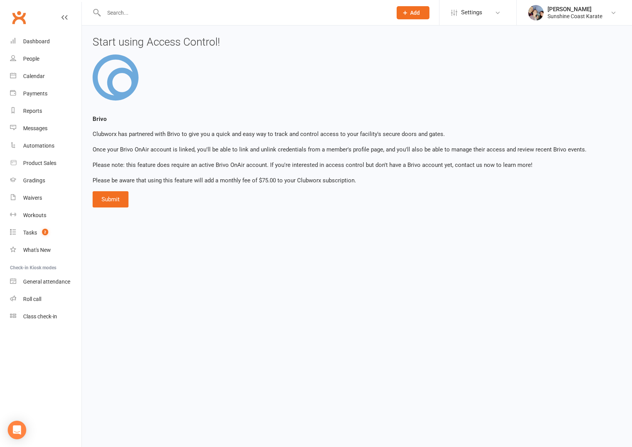
click at [125, 14] on input "text" at bounding box center [244, 12] width 285 height 11
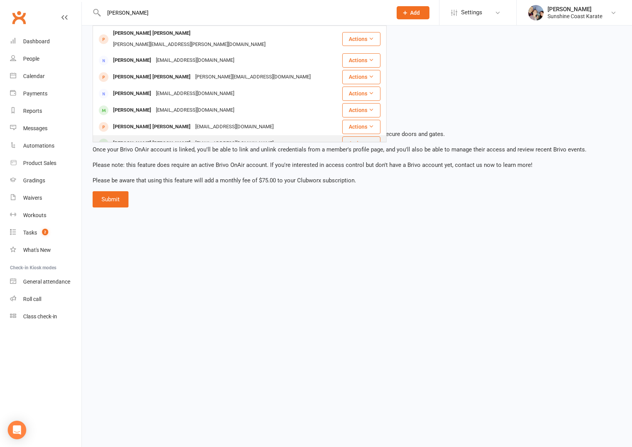
type input "[PERSON_NAME]"
click at [371, 140] on icon at bounding box center [371, 142] width 5 height 5
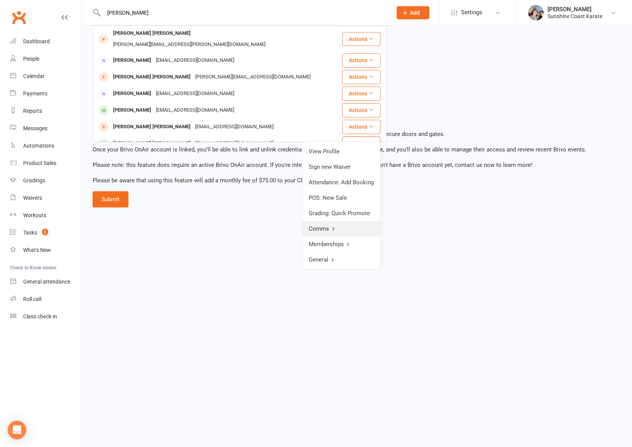
click at [336, 228] on icon at bounding box center [333, 228] width 5 height 5
click at [331, 170] on link "Send Email" at bounding box center [342, 166] width 76 height 15
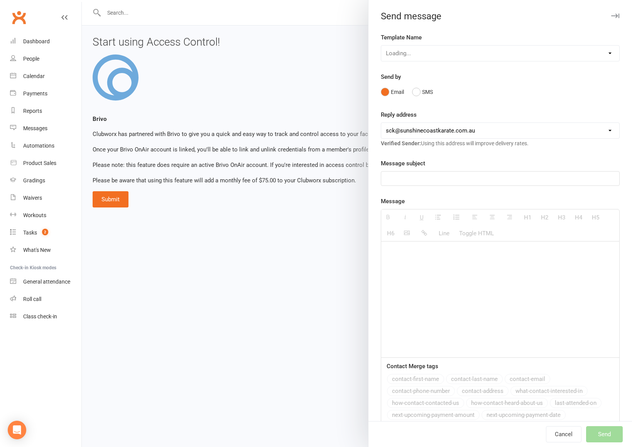
click at [431, 184] on div at bounding box center [500, 178] width 238 height 14
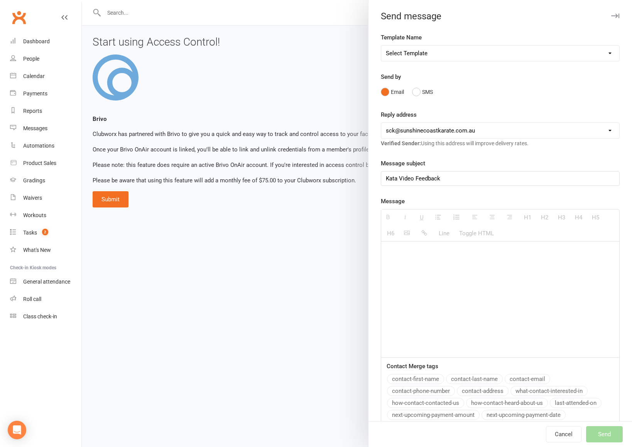
click at [425, 261] on div at bounding box center [500, 299] width 238 height 116
paste div
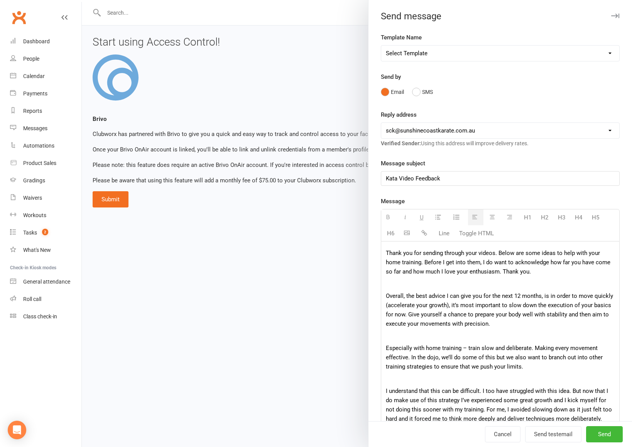
click at [386, 254] on p "Thank you for sending through your videos. Below are some ideas to help with yo…" at bounding box center [500, 262] width 229 height 28
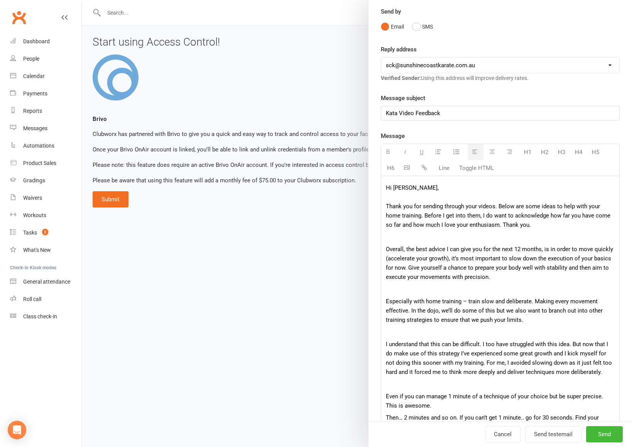
scroll to position [66, 0]
click at [478, 234] on p at bounding box center [500, 236] width 229 height 9
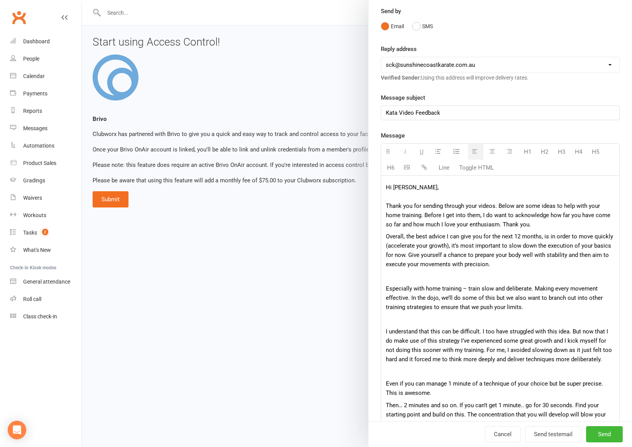
click at [512, 278] on p at bounding box center [500, 276] width 229 height 9
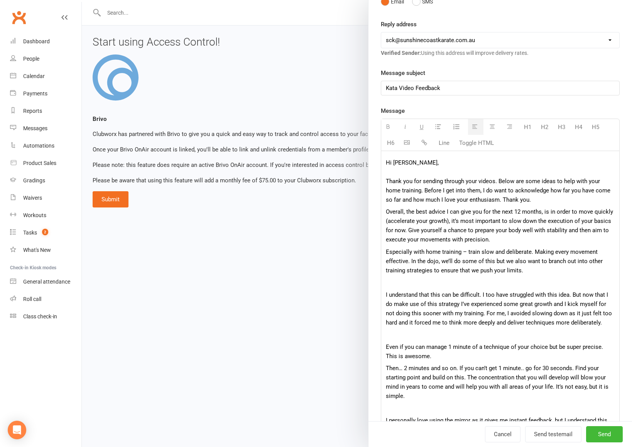
scroll to position [98, 0]
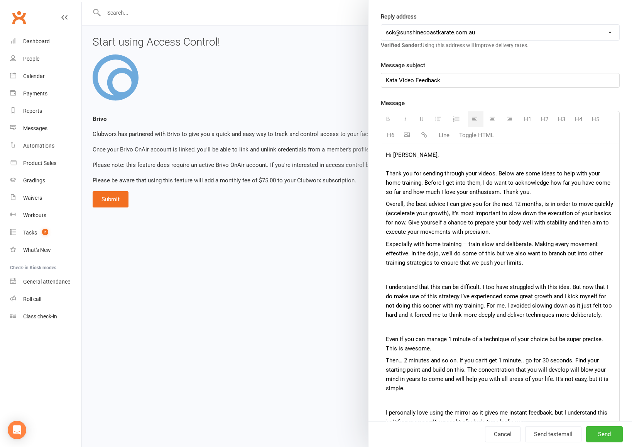
click at [481, 278] on p at bounding box center [500, 274] width 229 height 9
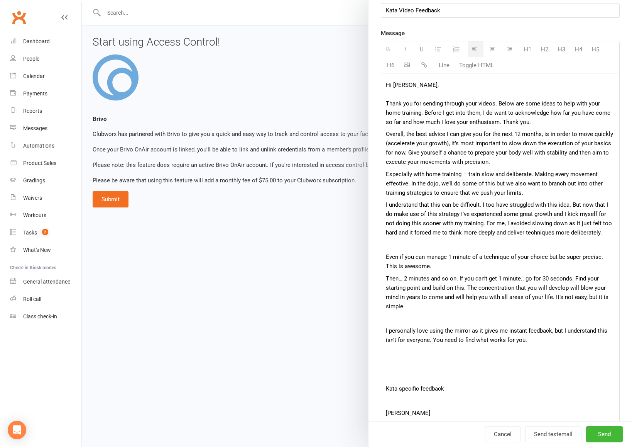
scroll to position [170, 0]
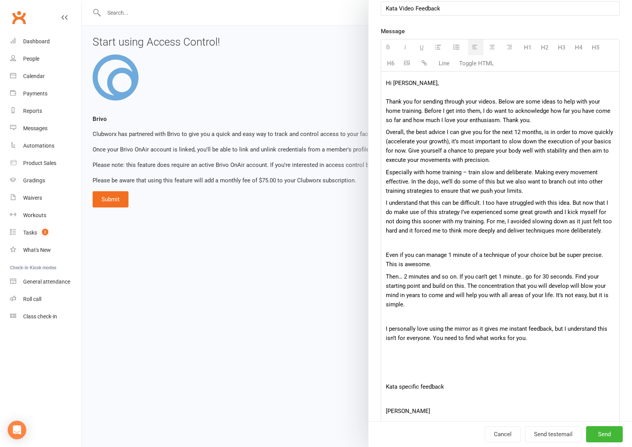
click at [412, 245] on p at bounding box center [500, 242] width 229 height 9
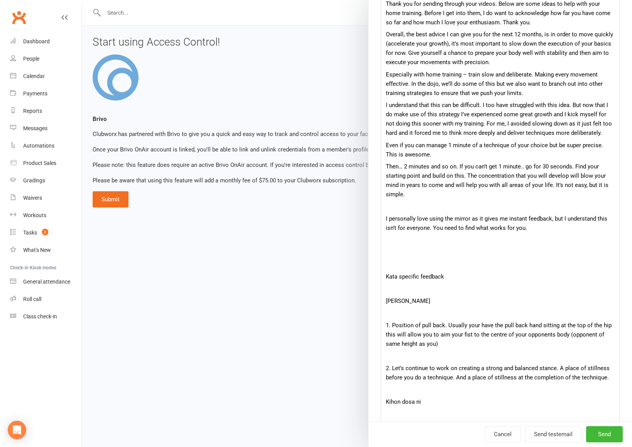
scroll to position [268, 0]
click at [389, 209] on p at bounding box center [500, 205] width 229 height 9
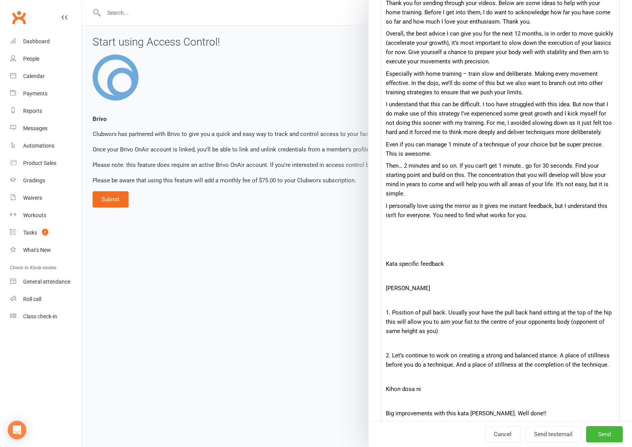
click at [415, 251] on p at bounding box center [500, 251] width 229 height 9
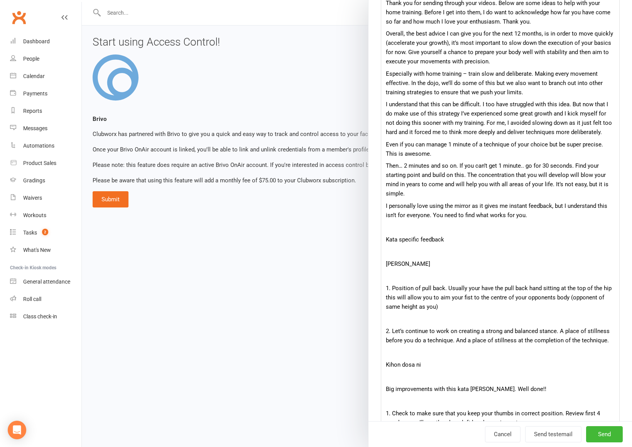
click at [416, 242] on p "Kata specific feedback" at bounding box center [500, 239] width 229 height 9
click at [408, 266] on p "[PERSON_NAME]" at bounding box center [500, 263] width 229 height 9
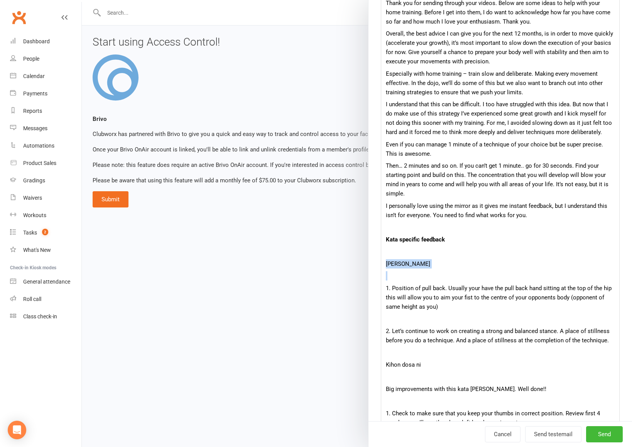
click at [408, 266] on p "[PERSON_NAME]" at bounding box center [500, 263] width 229 height 9
click at [401, 278] on p at bounding box center [500, 275] width 229 height 9
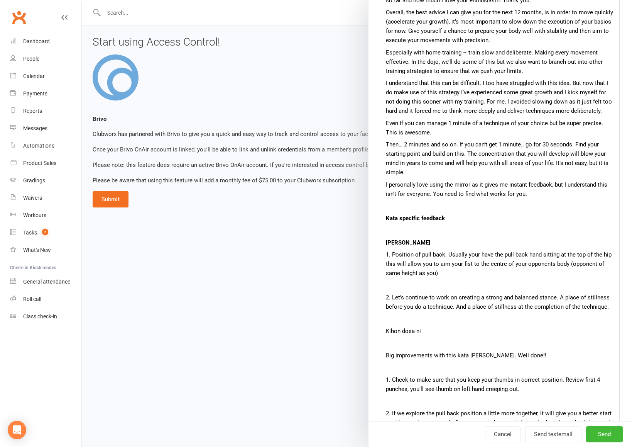
scroll to position [291, 0]
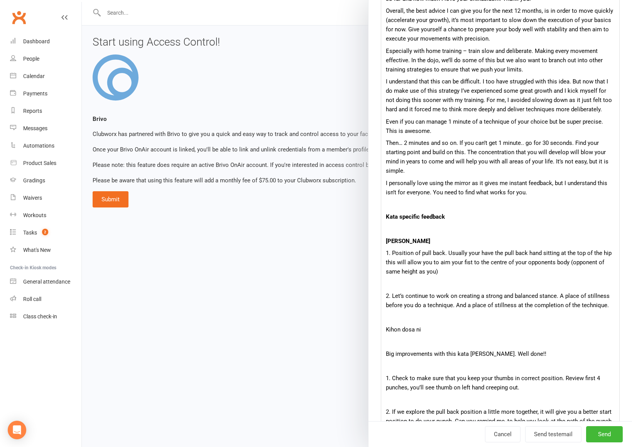
click at [480, 253] on p "1. Position of pull back. Usually your have the pull back hand sitting at the t…" at bounding box center [500, 262] width 229 height 28
click at [446, 270] on p "1. Position of pull back. Usually you'll have the pull back hand sitting at the…" at bounding box center [500, 262] width 229 height 28
drag, startPoint x: 448, startPoint y: 252, endPoint x: 494, endPoint y: 251, distance: 46.7
click at [494, 251] on p "1. Position of pull back. Usually you'll have the pull back hand sitting at the…" at bounding box center [500, 262] width 229 height 28
click at [513, 256] on p "1. Position of pull back. Explore the position of the pull back hand sitting at…" at bounding box center [500, 262] width 229 height 28
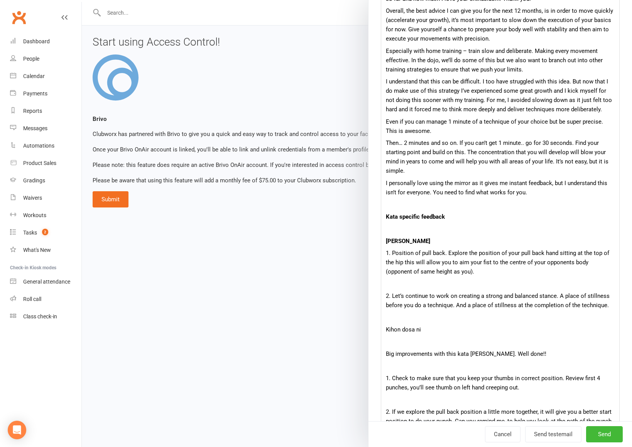
click at [558, 253] on p "1. Position of pull back. Explore the position of your pull back hand sitting a…" at bounding box center [500, 262] width 229 height 28
click at [403, 263] on p "1. Position of pull back. Explore the position of your pull back hand (sitting …" at bounding box center [500, 262] width 229 height 28
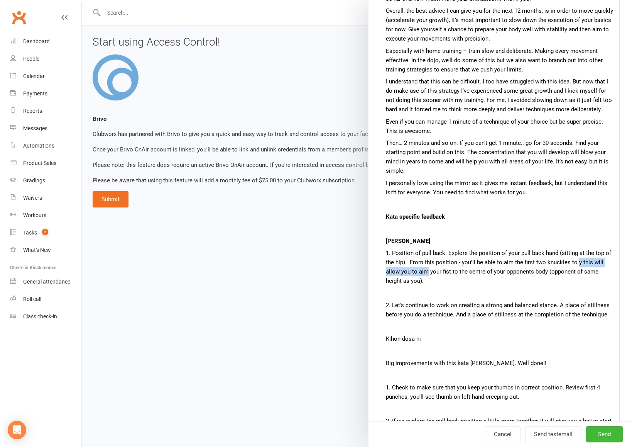
drag, startPoint x: 413, startPoint y: 272, endPoint x: 576, endPoint y: 261, distance: 163.7
click at [576, 261] on p "1. Position of pull back. Explore the position of your pull back hand (sitting …" at bounding box center [500, 266] width 229 height 37
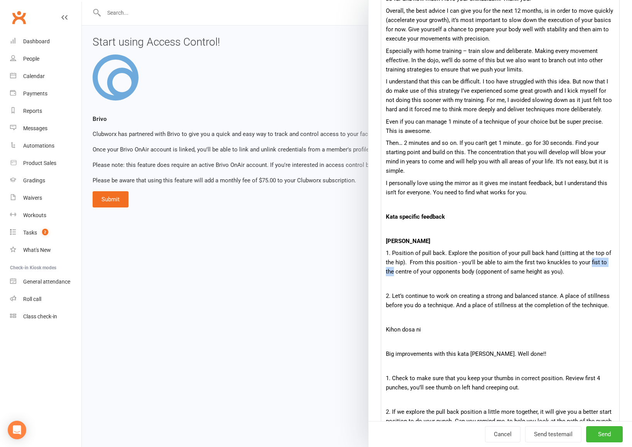
drag, startPoint x: 589, startPoint y: 261, endPoint x: 612, endPoint y: 261, distance: 23.6
click at [612, 261] on p "1. Position of pull back. Explore the position of your pull back hand (sitting …" at bounding box center [500, 262] width 229 height 28
click at [540, 271] on p "1. Position of pull back. Explore the position of your pull back hand (sitting …" at bounding box center [500, 262] width 229 height 28
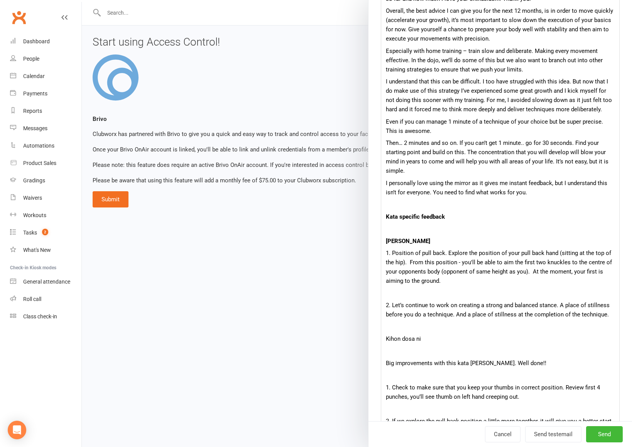
click at [426, 293] on p at bounding box center [500, 292] width 229 height 9
drag, startPoint x: 429, startPoint y: 336, endPoint x: 383, endPoint y: 337, distance: 45.6
click at [383, 337] on div "Hi [PERSON_NAME], Thank you for sending through your videos. Below are some ide…" at bounding box center [500, 195] width 238 height 490
click at [393, 354] on p at bounding box center [500, 350] width 229 height 9
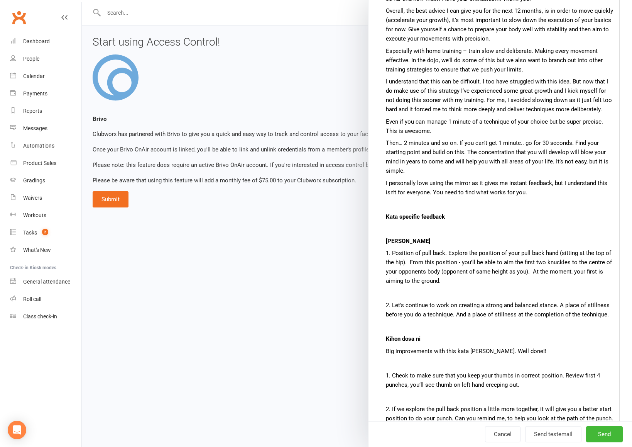
click at [415, 365] on p at bounding box center [500, 362] width 229 height 9
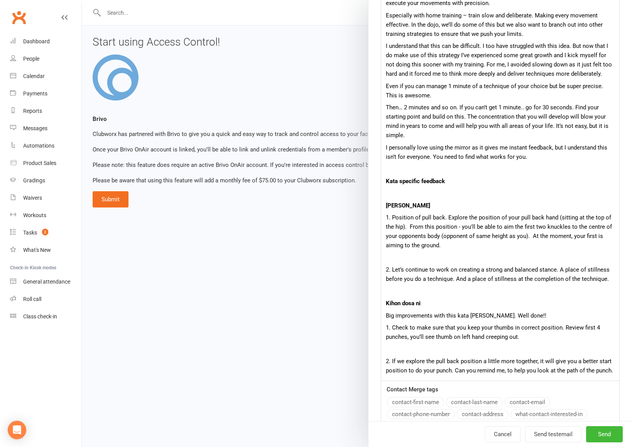
scroll to position [329, 0]
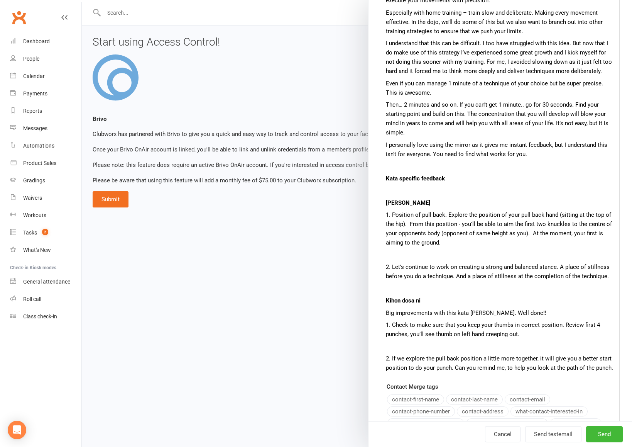
click at [449, 348] on p at bounding box center [500, 346] width 229 height 9
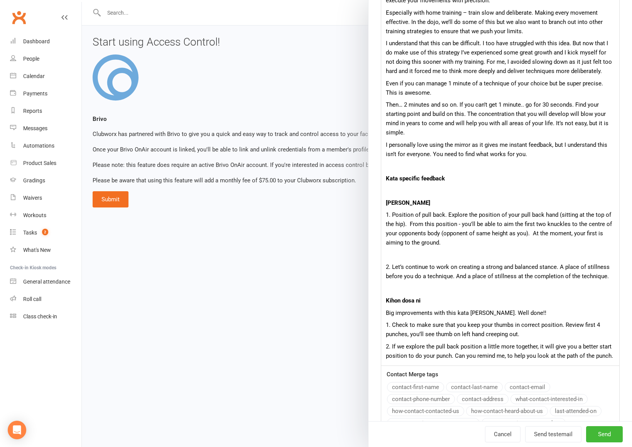
click at [536, 334] on p "1. Check to make sure that you keep your thumbs in correct position. Review fir…" at bounding box center [500, 329] width 229 height 19
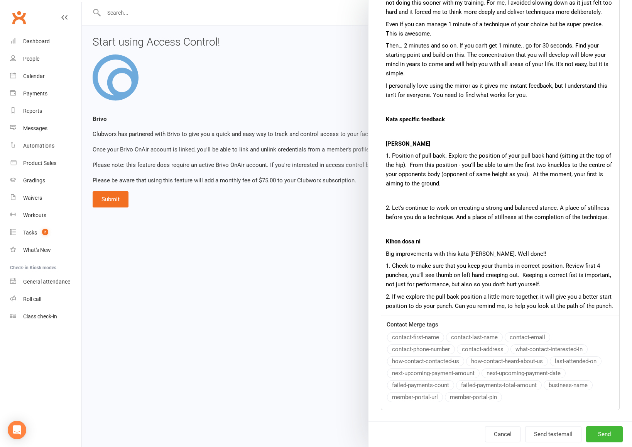
scroll to position [391, 0]
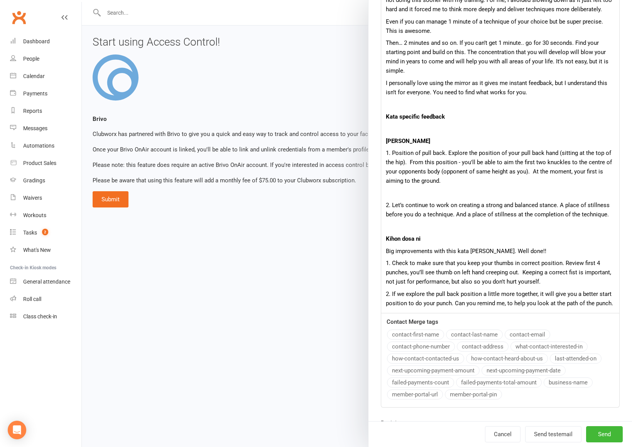
click at [614, 303] on p "2. If we explore the pull back position a little more together, it will give yo…" at bounding box center [500, 298] width 229 height 19
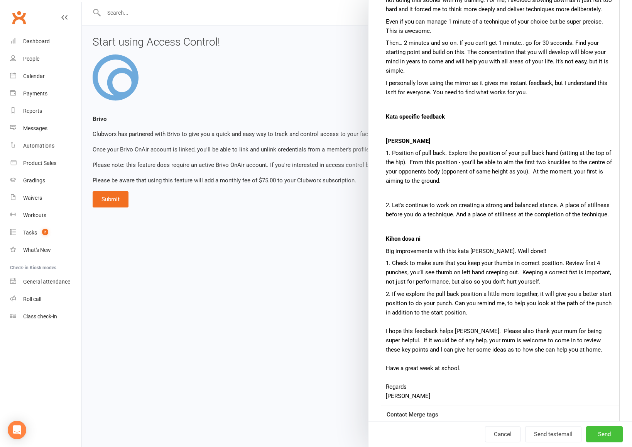
click at [605, 434] on span "Send" at bounding box center [604, 434] width 13 height 7
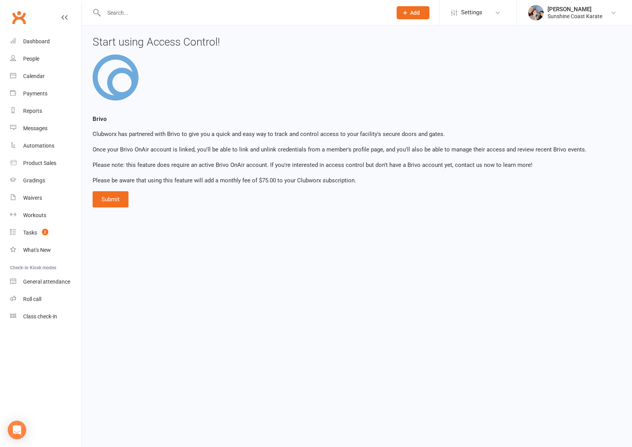
click at [190, 14] on input "text" at bounding box center [244, 12] width 285 height 11
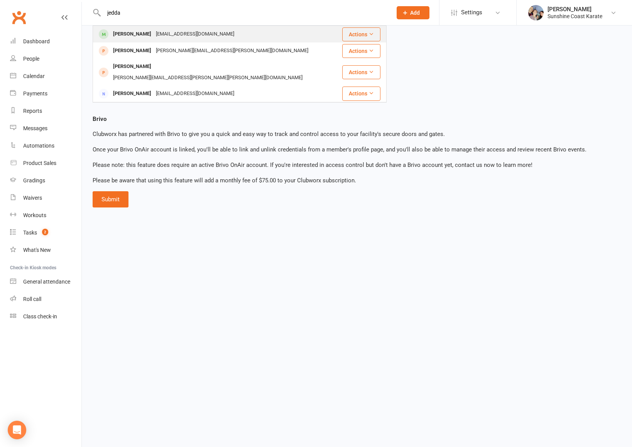
type input "jedda"
click at [368, 36] on button "Actions" at bounding box center [361, 34] width 38 height 14
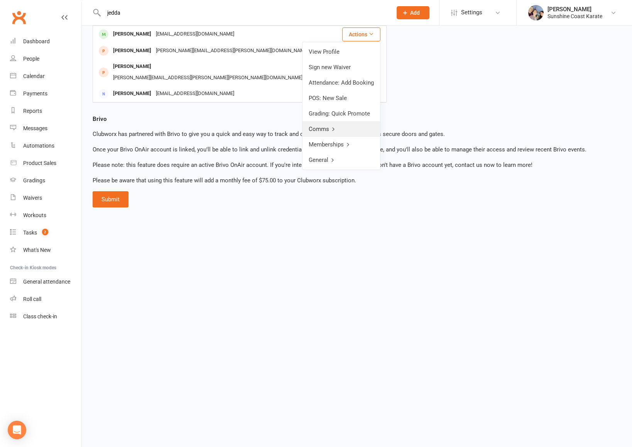
click at [330, 132] on link "Comms" at bounding box center [342, 128] width 78 height 15
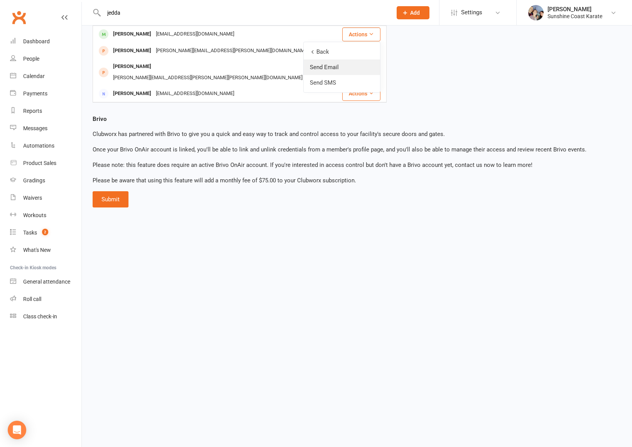
click at [339, 68] on link "Send Email" at bounding box center [342, 66] width 76 height 15
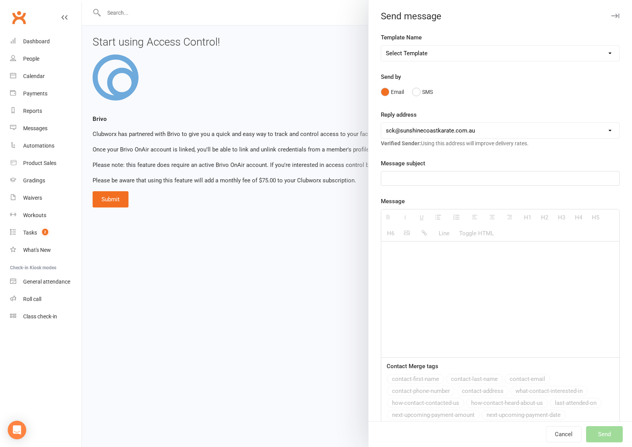
click at [407, 179] on p at bounding box center [500, 178] width 229 height 9
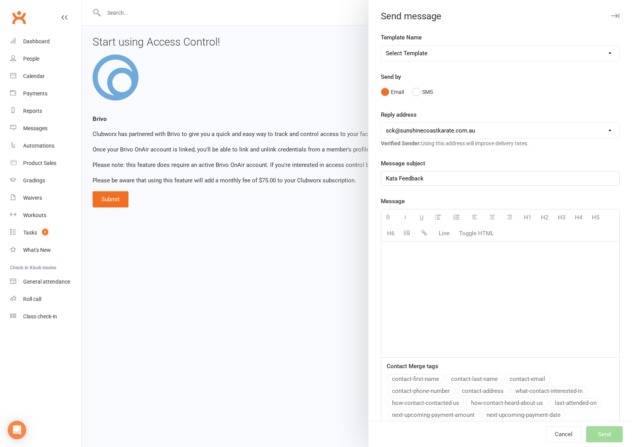
click at [414, 261] on div at bounding box center [500, 299] width 238 height 116
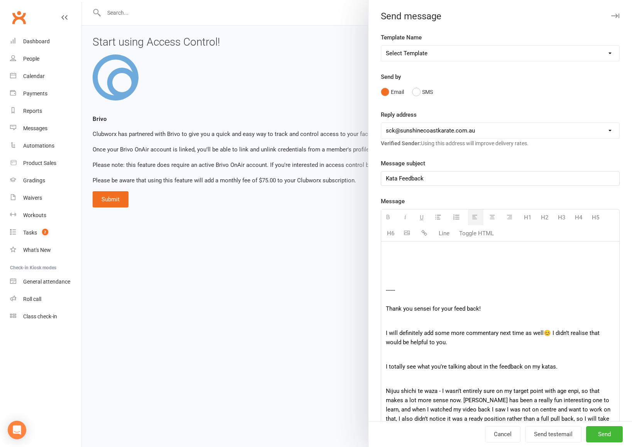
click at [445, 322] on p at bounding box center [500, 320] width 229 height 9
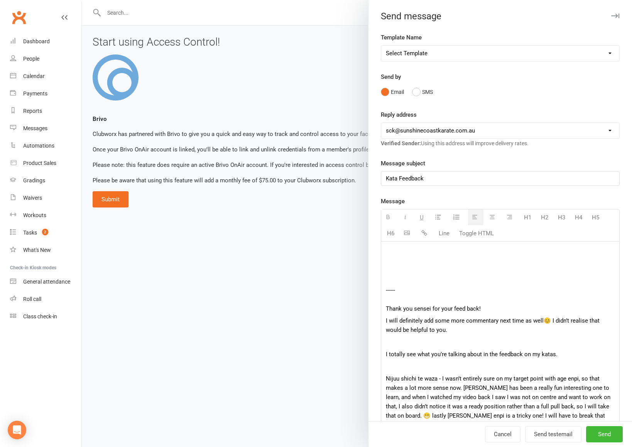
click at [430, 344] on p at bounding box center [500, 341] width 229 height 9
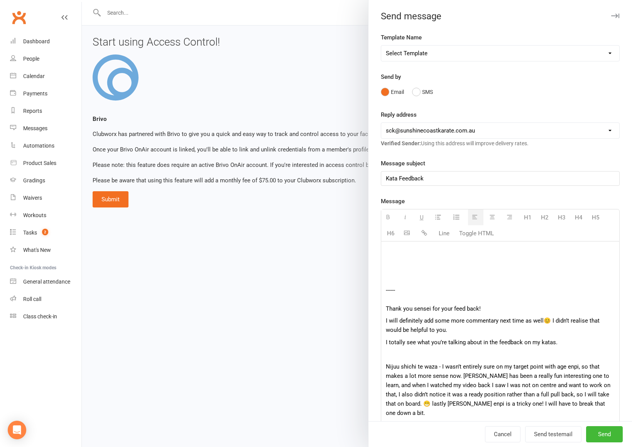
click at [420, 357] on p at bounding box center [500, 353] width 229 height 9
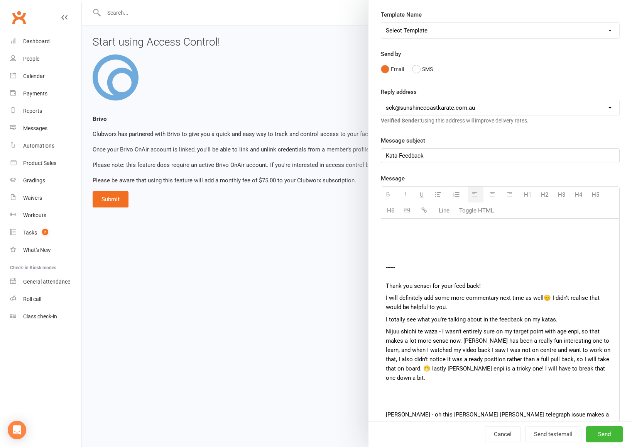
scroll to position [25, 0]
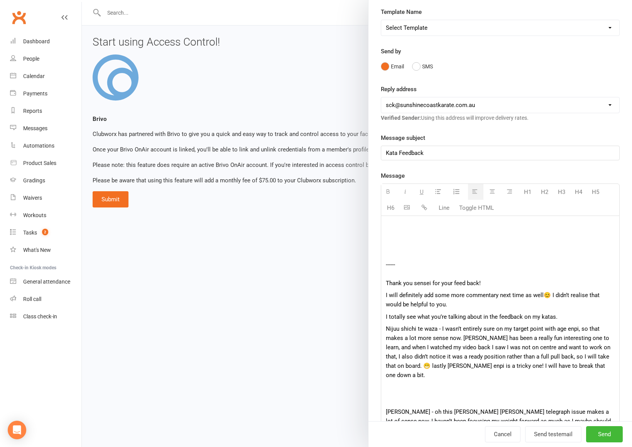
click at [464, 395] on p at bounding box center [500, 399] width 229 height 9
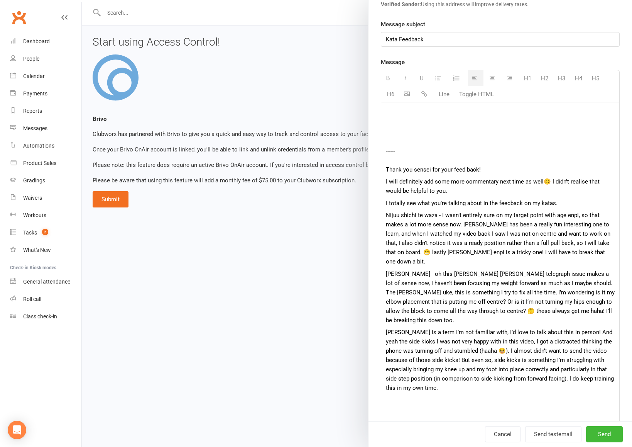
scroll to position [148, 0]
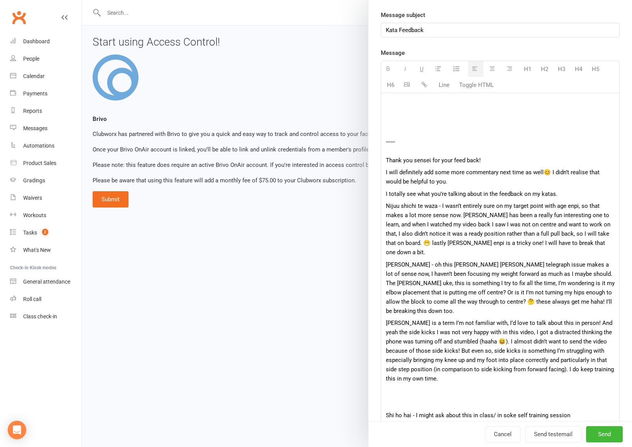
click at [441, 398] on p at bounding box center [500, 402] width 229 height 9
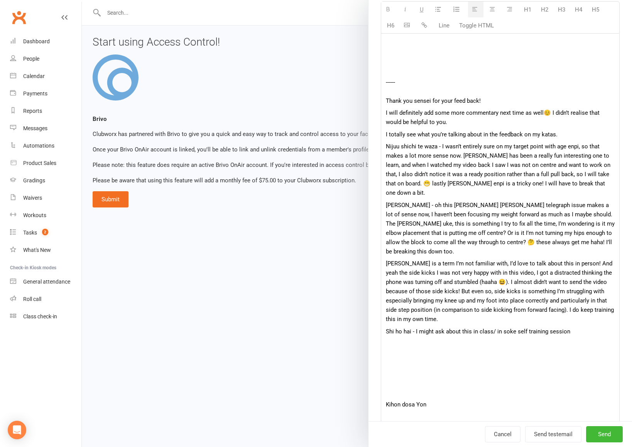
scroll to position [193, 0]
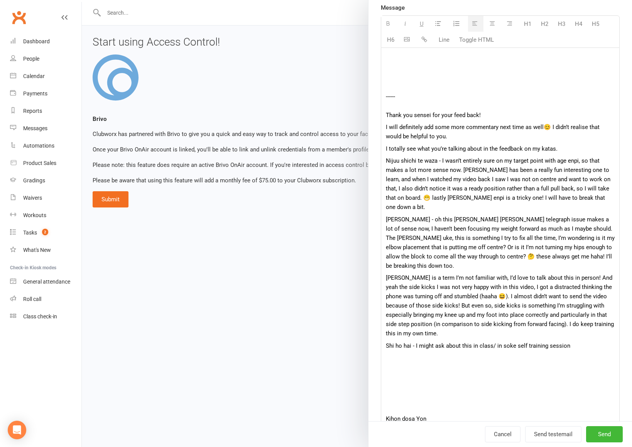
click at [433, 402] on p at bounding box center [500, 406] width 229 height 9
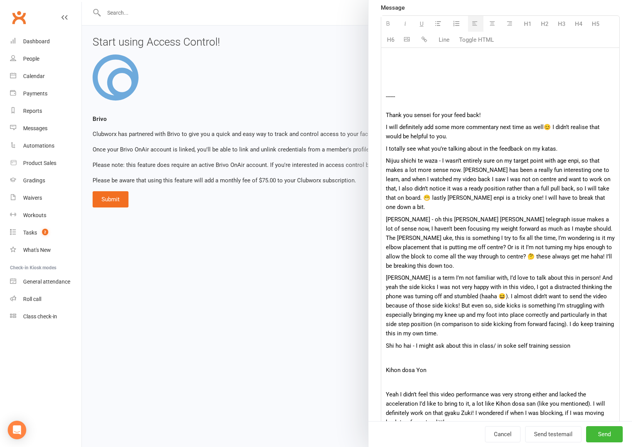
click at [430, 377] on p at bounding box center [500, 381] width 229 height 9
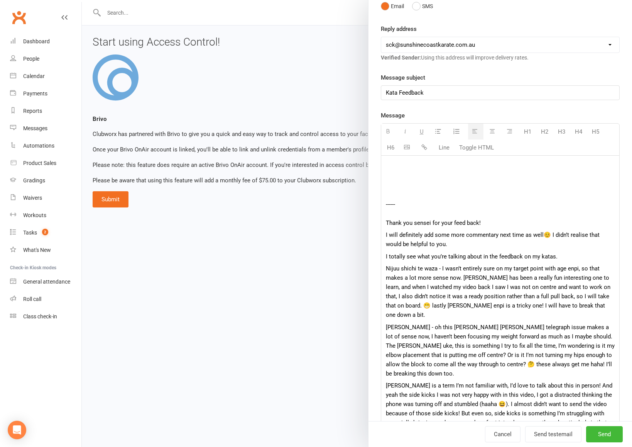
scroll to position [80, 0]
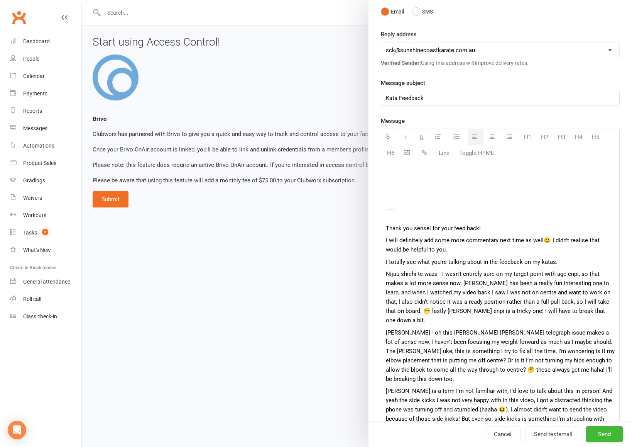
click at [410, 183] on p "------ Thank you sensei for your feed back!" at bounding box center [500, 200] width 229 height 65
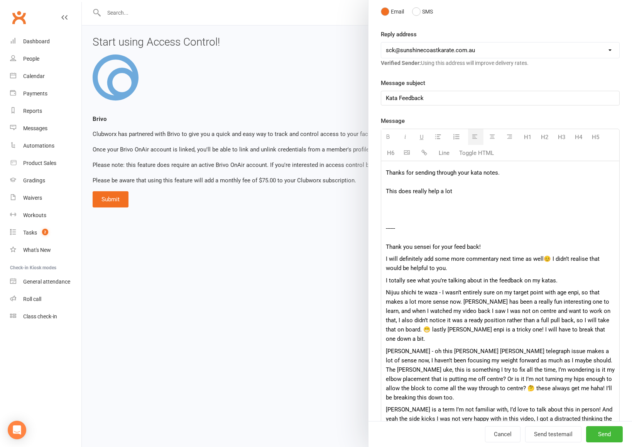
drag, startPoint x: 459, startPoint y: 192, endPoint x: 382, endPoint y: 191, distance: 76.5
click at [382, 191] on div "Thanks for sending through your kata notes. This does really help a lot ------ …" at bounding box center [500, 411] width 238 height 500
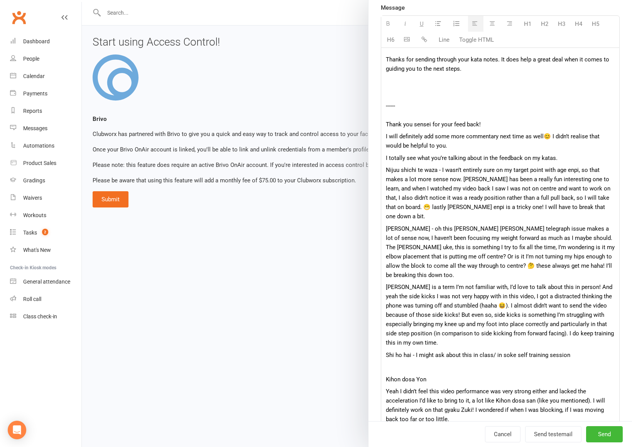
scroll to position [194, 0]
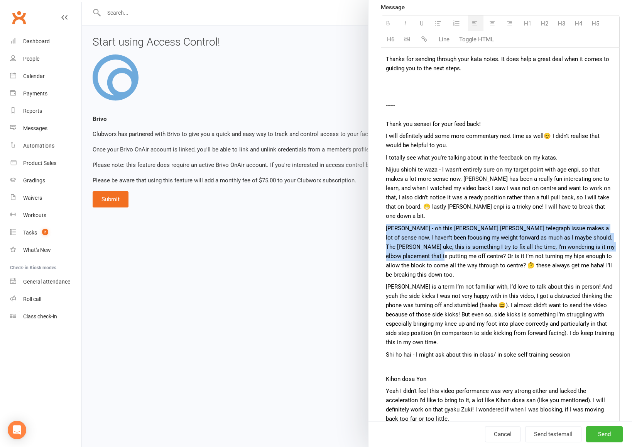
drag, startPoint x: 387, startPoint y: 218, endPoint x: 428, endPoint y: 247, distance: 50.8
click at [428, 247] on p "[PERSON_NAME] - oh this [PERSON_NAME] [PERSON_NAME] telegraph issue makes a lot…" at bounding box center [500, 252] width 229 height 56
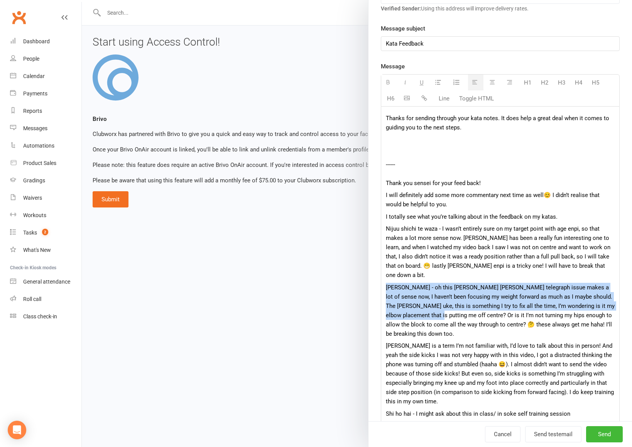
scroll to position [97, 0]
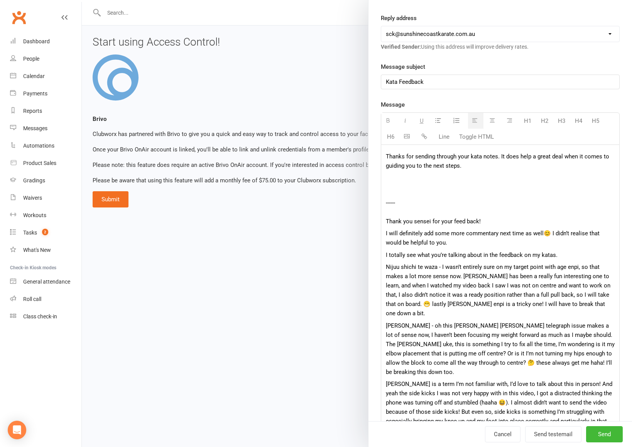
click at [468, 168] on p "Thanks for sending through your kata notes. It does help a great deal when it c…" at bounding box center [500, 189] width 229 height 74
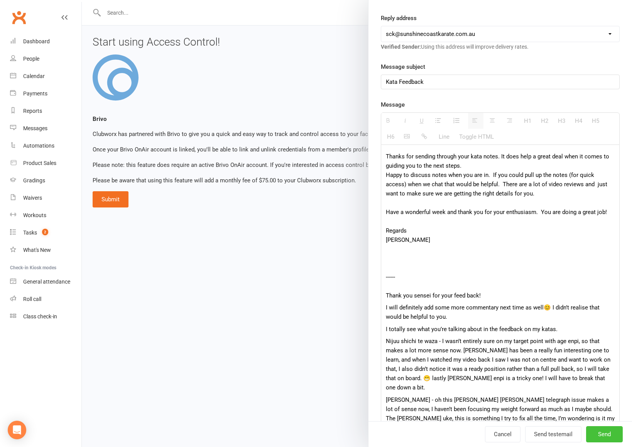
click at [606, 437] on span "Send" at bounding box center [604, 434] width 13 height 7
